Goal: Task Accomplishment & Management: Manage account settings

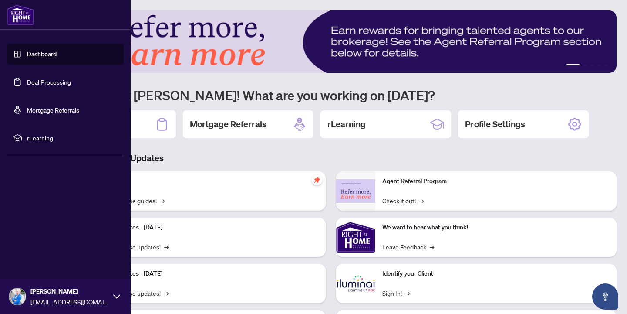
click at [56, 86] on link "Deal Processing" at bounding box center [49, 82] width 44 height 8
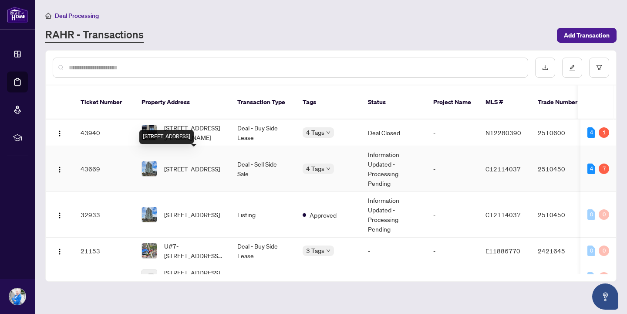
click at [196, 164] on span "[STREET_ADDRESS]" at bounding box center [192, 169] width 56 height 10
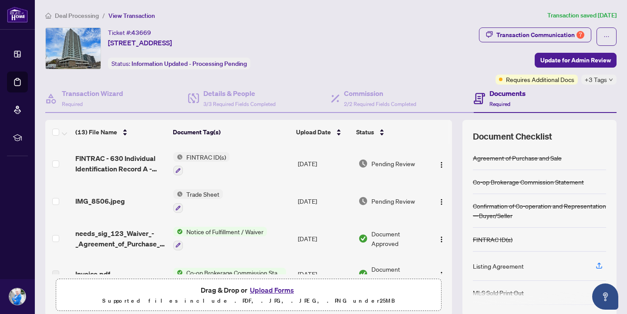
scroll to position [73, 0]
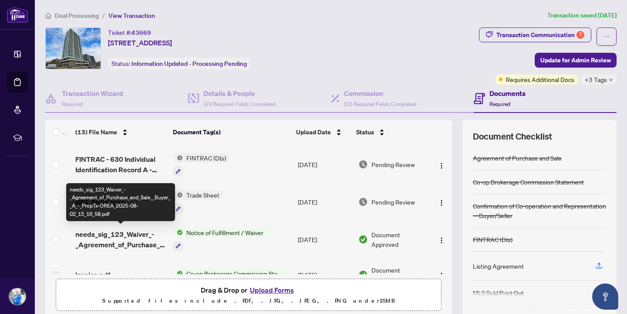
click at [129, 238] on span "needs_sig_123_Waiver_-_Agreement_of_Purchase_and_Sale__Buyer__A_-_PropTx-OREA_2…" at bounding box center [120, 239] width 91 height 21
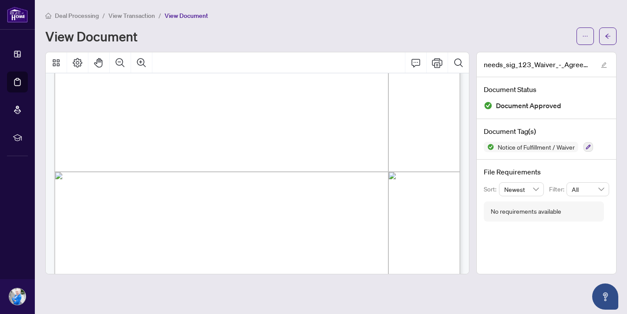
scroll to position [342, 0]
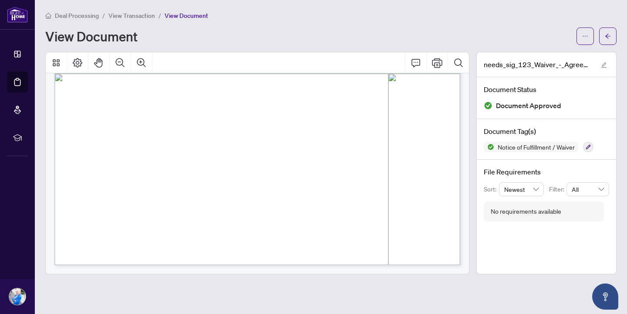
click at [617, 37] on main "Deal Processing / View Transaction / View Document View Document needs_sig_123_…" at bounding box center [331, 157] width 592 height 314
click at [610, 37] on icon "arrow-left" at bounding box center [608, 36] width 6 height 6
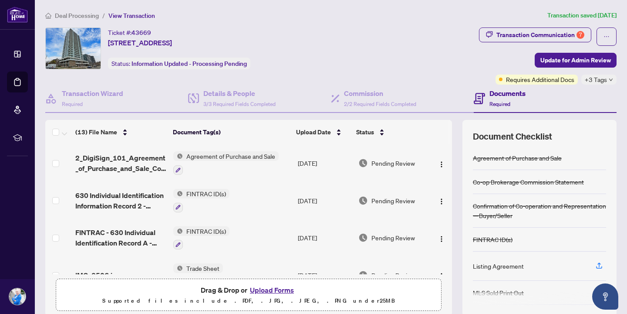
click at [277, 291] on button "Upload Forms" at bounding box center [271, 289] width 49 height 11
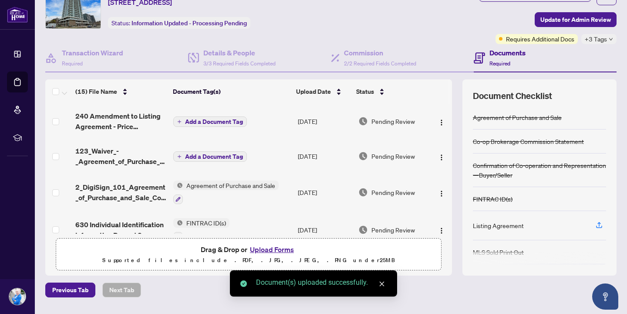
scroll to position [37, 0]
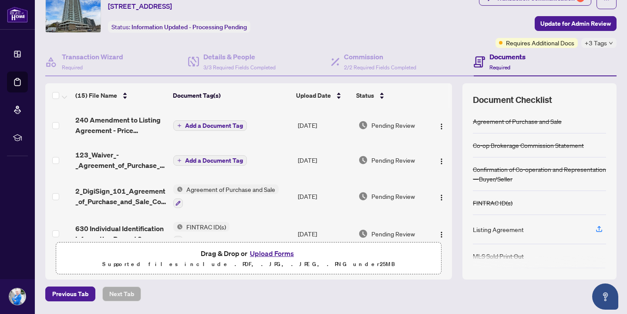
click at [208, 127] on span "Add a Document Tag" at bounding box center [214, 125] width 58 height 6
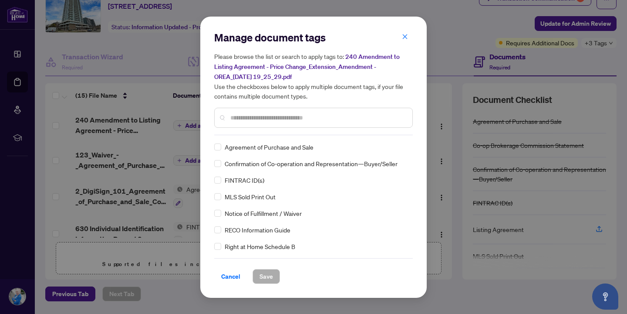
click at [247, 135] on div "Manage document tags Please browse the list or search to apply tags to: 240 Ame…" at bounding box center [313, 156] width 199 height 253
click at [247, 121] on input "text" at bounding box center [317, 118] width 175 height 10
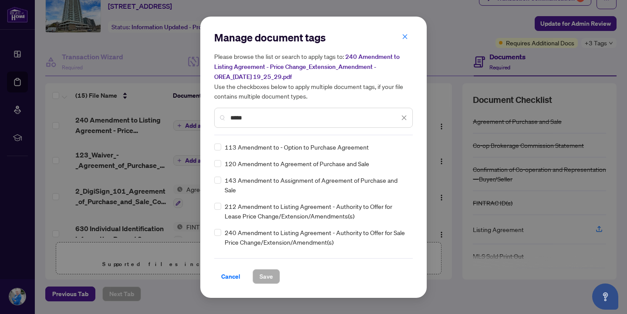
type input "*****"
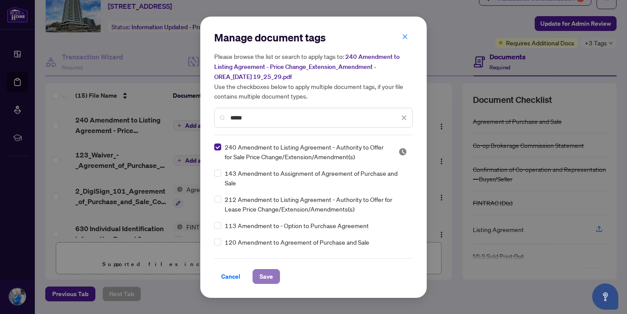
click at [268, 277] on span "Save" at bounding box center [266, 276] width 13 height 14
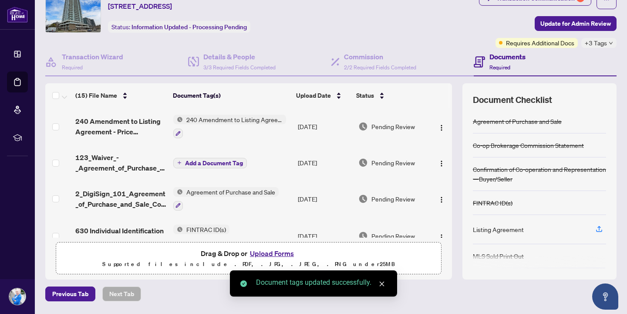
click at [205, 166] on button "Add a Document Tag" at bounding box center [210, 163] width 74 height 10
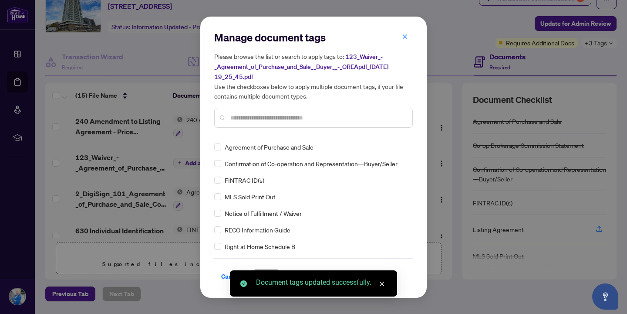
click at [251, 118] on input "text" at bounding box center [317, 118] width 175 height 10
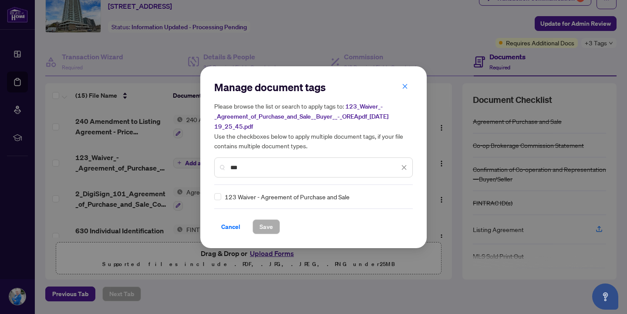
type input "***"
click at [260, 226] on span "Save" at bounding box center [266, 226] width 13 height 14
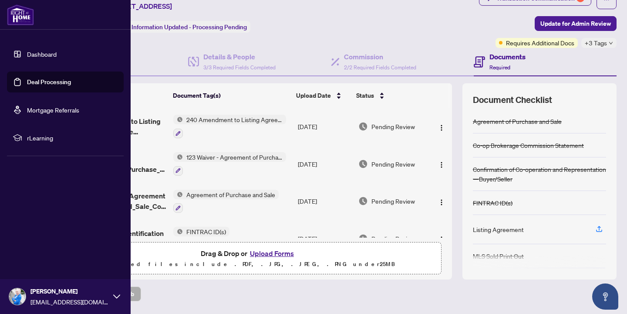
click at [43, 79] on link "Deal Processing" at bounding box center [49, 82] width 44 height 8
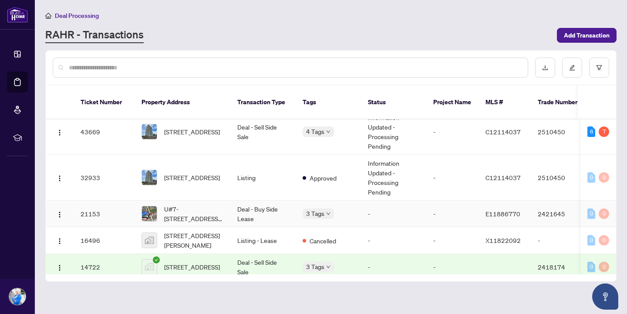
scroll to position [39, 0]
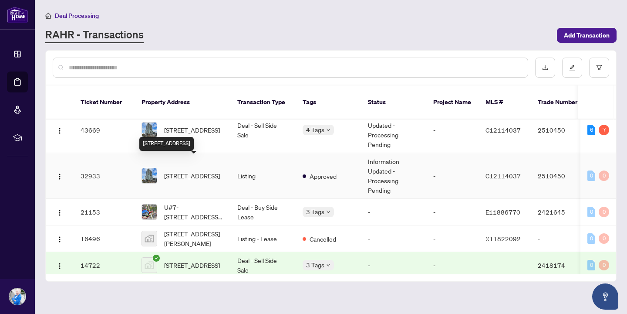
click at [187, 171] on span "[STREET_ADDRESS]" at bounding box center [192, 176] width 56 height 10
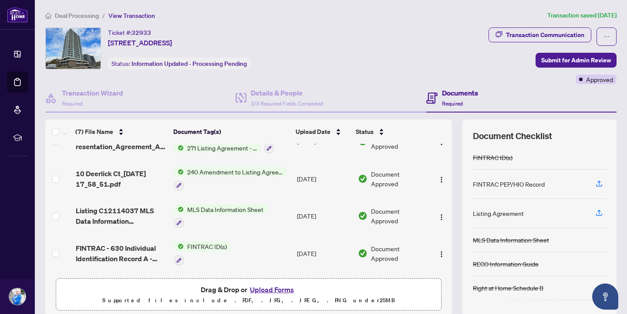
scroll to position [24, 0]
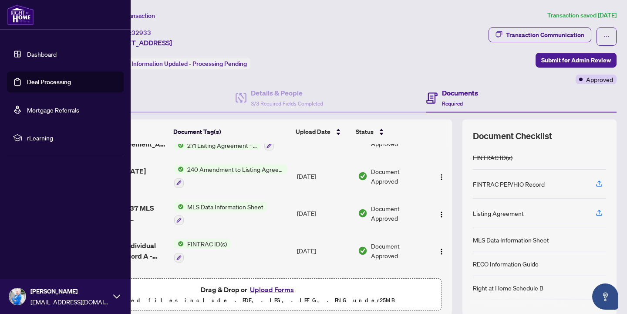
click at [50, 85] on link "Deal Processing" at bounding box center [49, 82] width 44 height 8
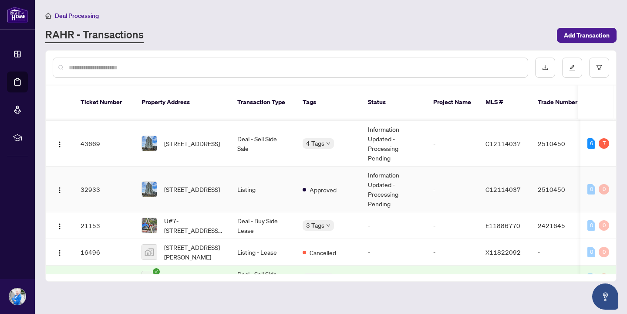
scroll to position [3, 0]
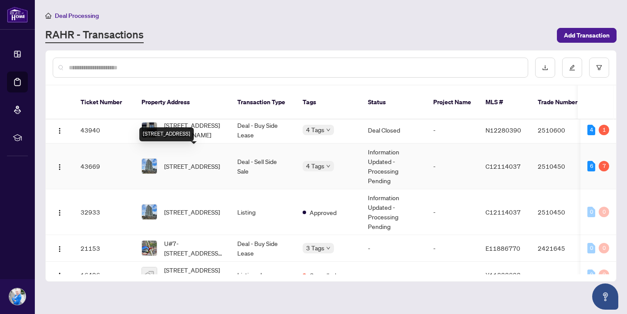
click at [211, 161] on span "[STREET_ADDRESS]" at bounding box center [192, 166] width 56 height 10
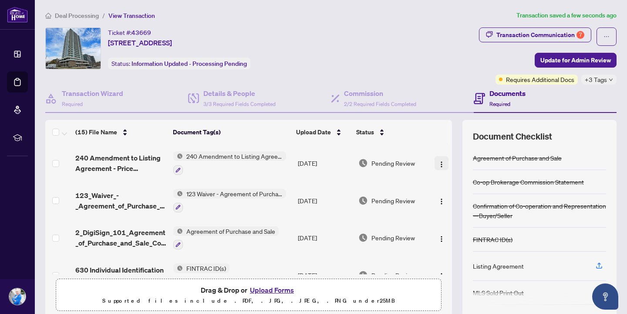
click at [438, 162] on img "button" at bounding box center [441, 164] width 7 height 7
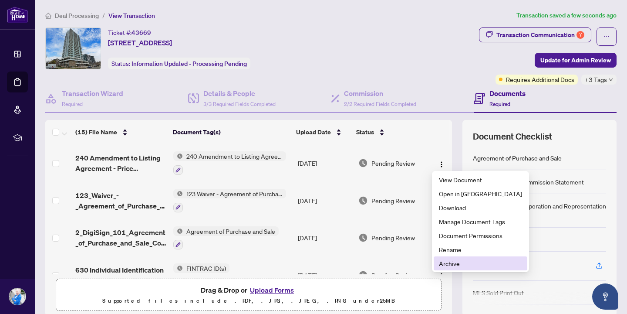
click at [445, 265] on span "Archive" at bounding box center [480, 263] width 83 height 10
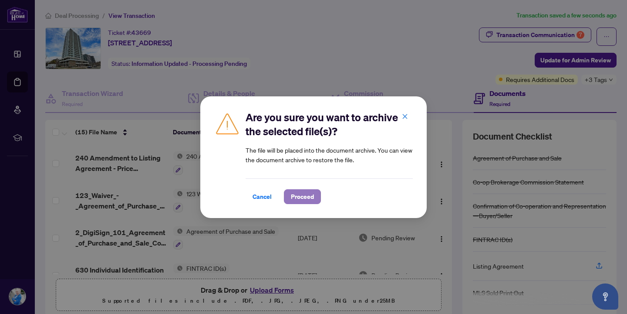
click at [298, 199] on span "Proceed" at bounding box center [302, 196] width 23 height 14
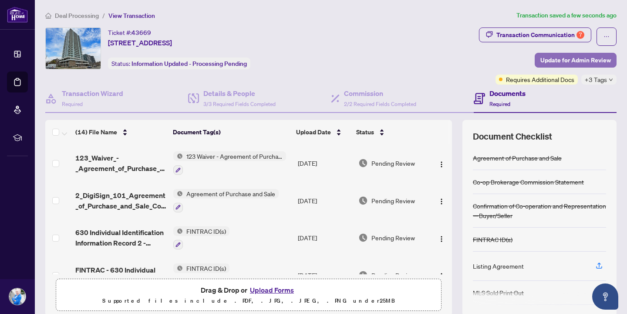
click at [577, 62] on span "Update for Admin Review" at bounding box center [575, 60] width 71 height 14
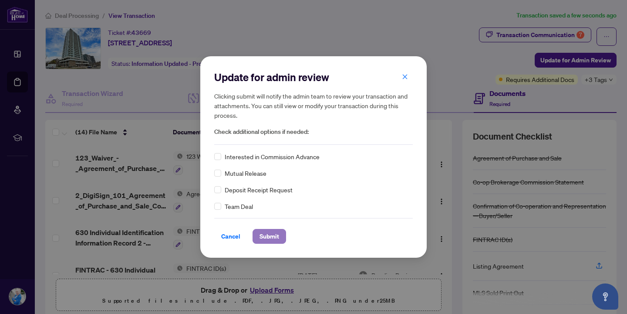
click at [274, 235] on span "Submit" at bounding box center [270, 236] width 20 height 14
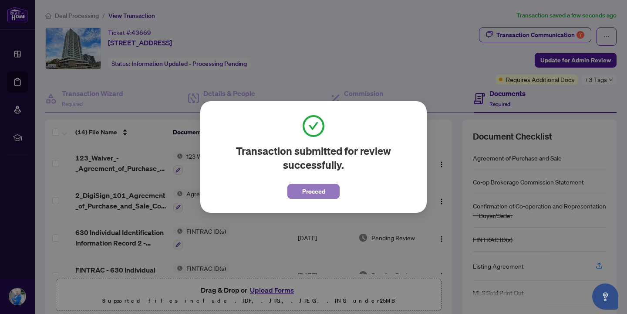
click at [302, 191] on span "Proceed" at bounding box center [313, 191] width 23 height 14
